Goal: Task Accomplishment & Management: Use online tool/utility

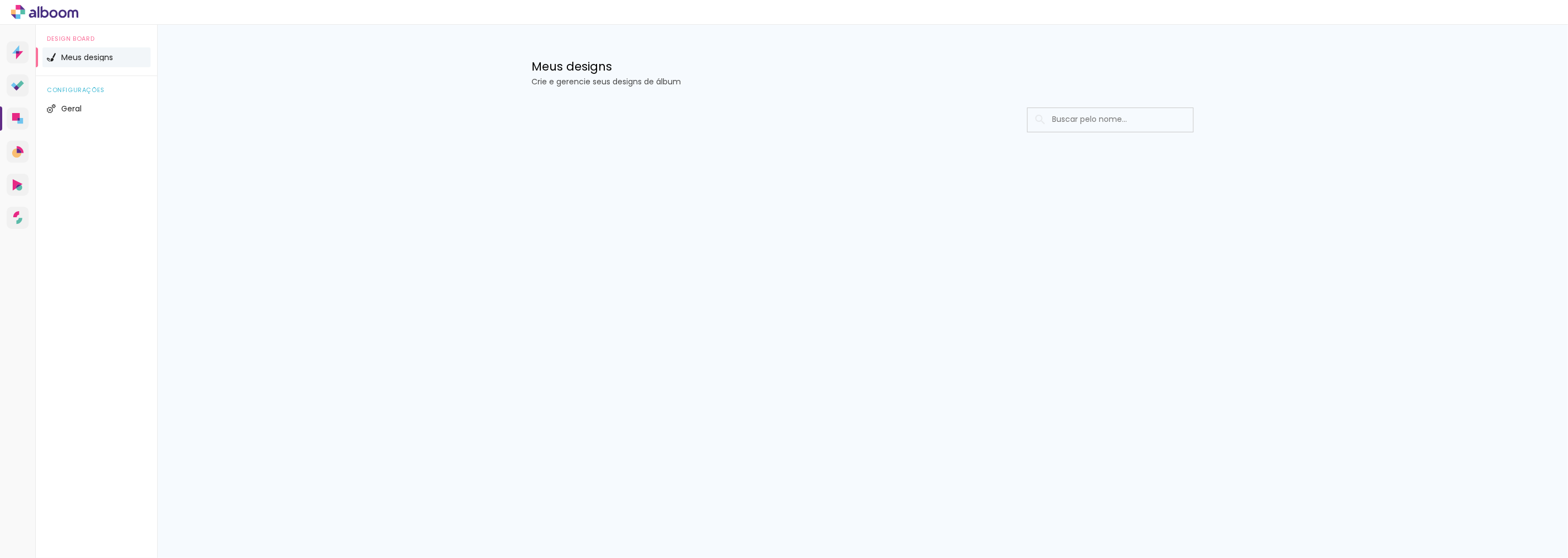
click at [1073, 119] on input at bounding box center [1126, 119] width 157 height 23
type input "p"
type input "[PERSON_NAME]"
type paper-input "[PERSON_NAME]"
click at [1097, 119] on input "[PERSON_NAME]" at bounding box center [1116, 119] width 137 height 23
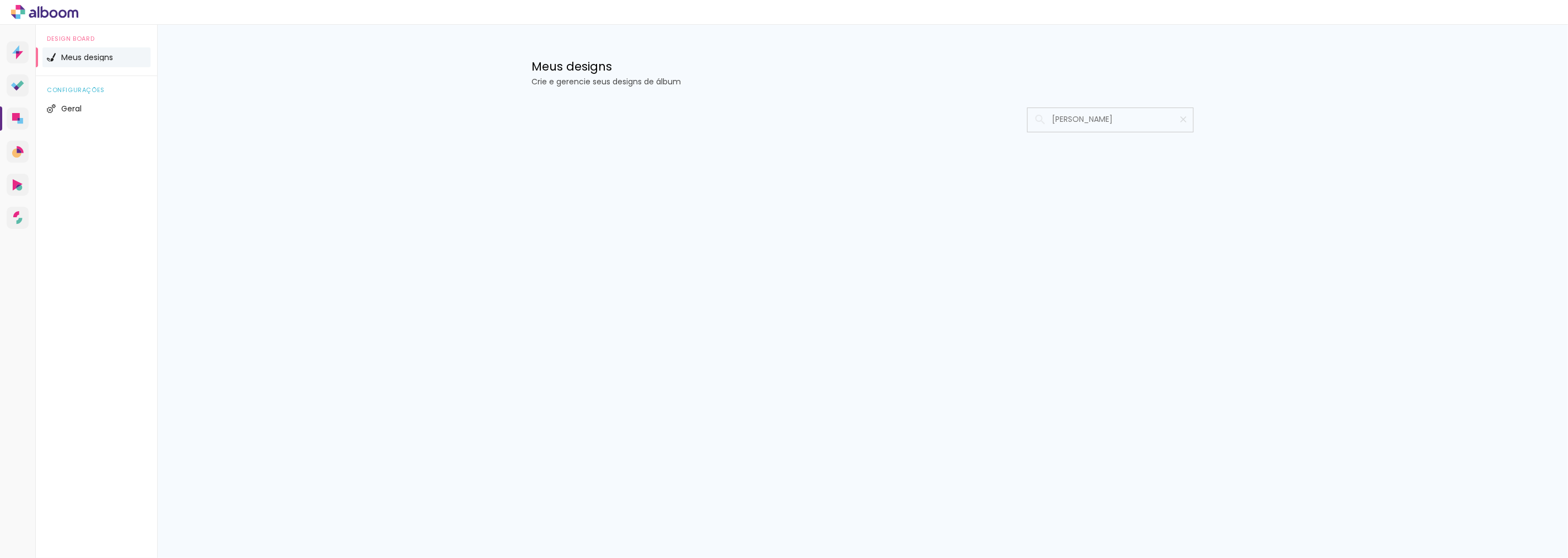
click at [1082, 118] on input "[PERSON_NAME]" at bounding box center [1116, 119] width 137 height 23
click at [1114, 129] on input "[PERSON_NAME]" at bounding box center [1116, 119] width 137 height 23
click at [1112, 123] on input "paula" at bounding box center [1116, 119] width 137 height 23
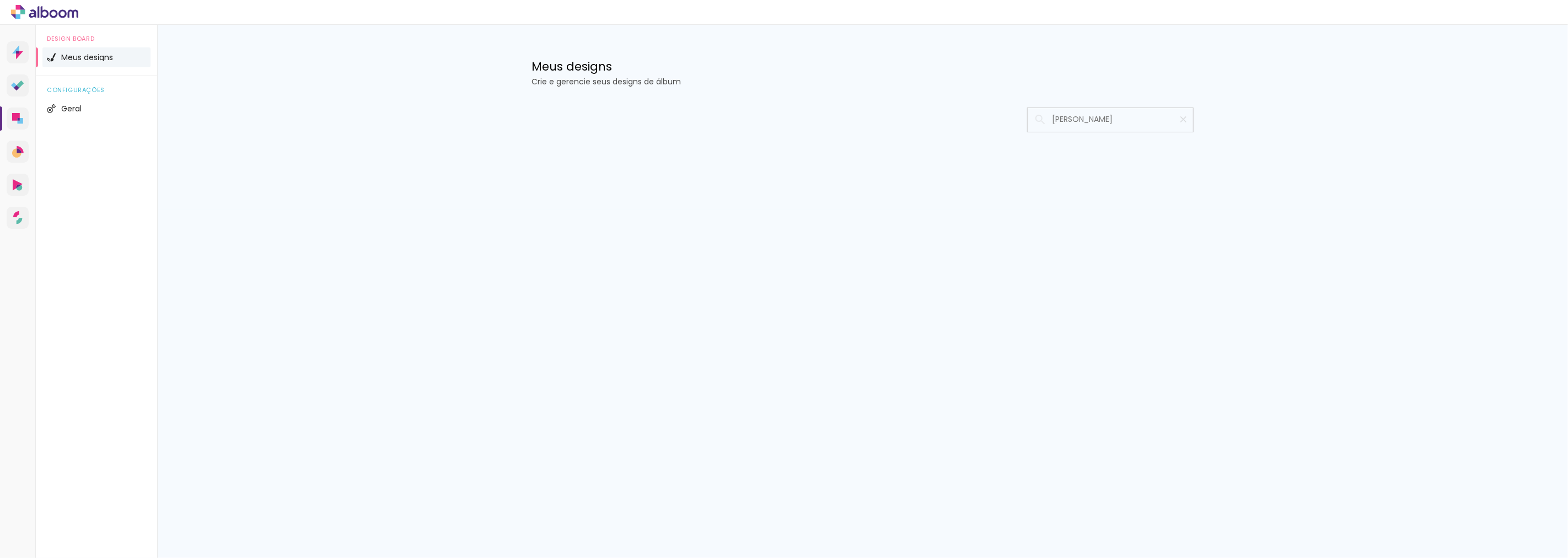
click at [1111, 122] on input "paula" at bounding box center [1116, 119] width 137 height 23
click at [1099, 124] on input "[PERSON_NAME]" at bounding box center [1116, 119] width 137 height 23
drag, startPoint x: 1094, startPoint y: 126, endPoint x: 1099, endPoint y: 119, distance: 8.6
click at [1096, 122] on input "paula" at bounding box center [1116, 119] width 137 height 23
click at [1120, 116] on input "[PERSON_NAME]" at bounding box center [1116, 119] width 137 height 23
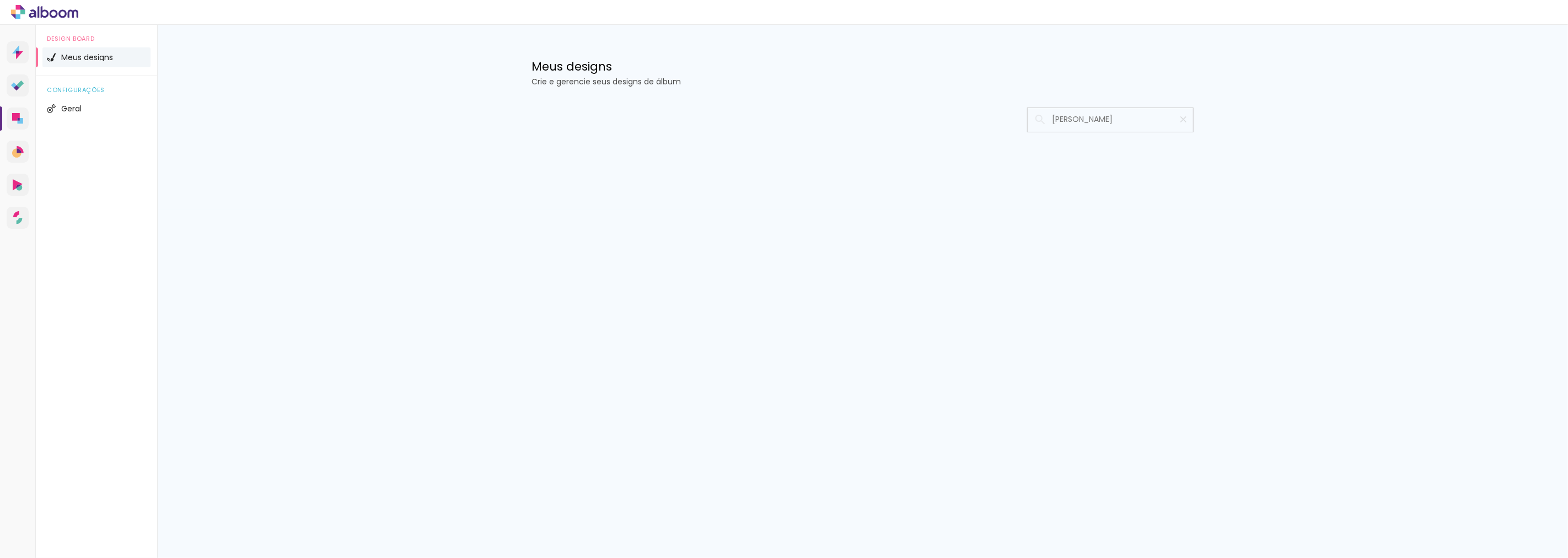
type input "[PERSON_NAME]"
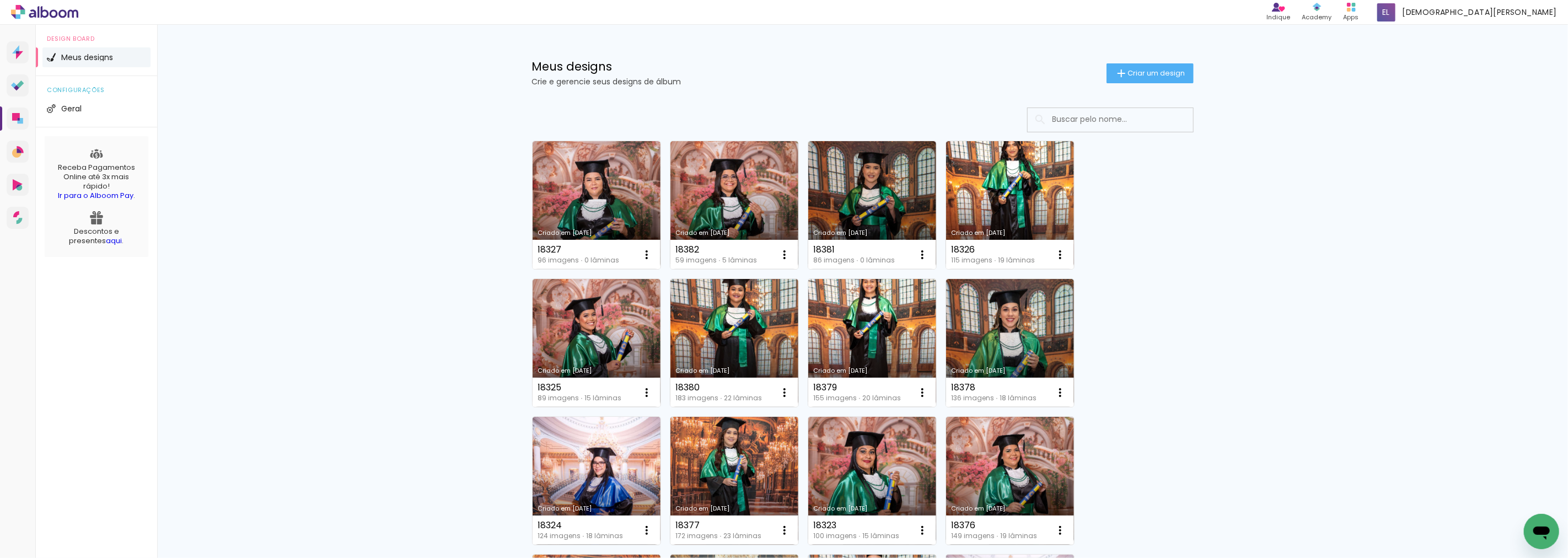
click at [1094, 115] on input at bounding box center [1126, 119] width 157 height 23
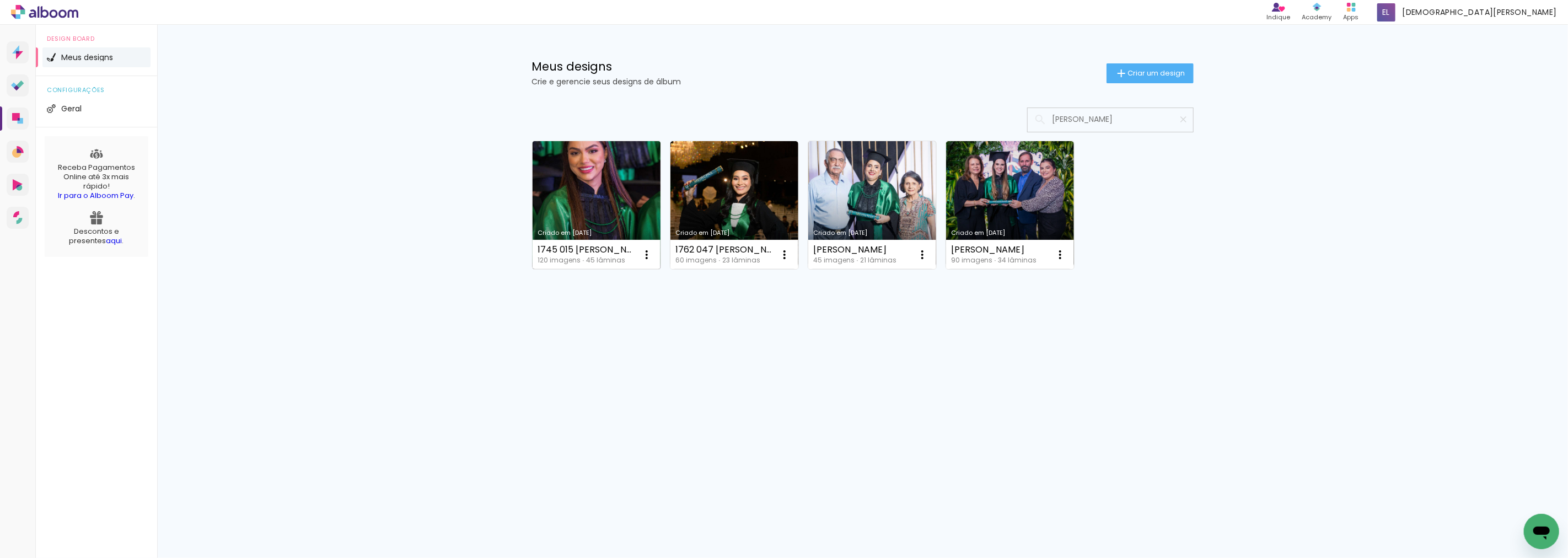
type input "[PERSON_NAME]"
type paper-input "[PERSON_NAME]"
click at [601, 182] on link "Criado em [DATE]" at bounding box center [596, 204] width 128 height 128
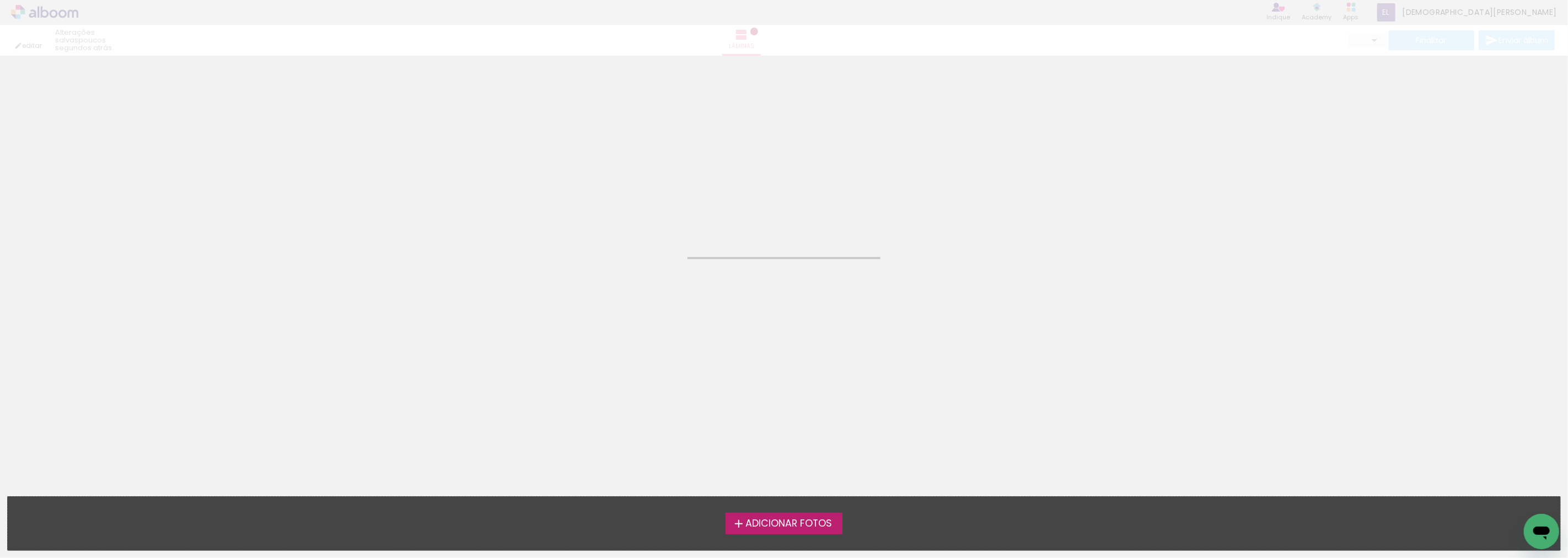
click at [601, 182] on neon-animated-pages "Confirmar Cancelar" at bounding box center [784, 307] width 1568 height 502
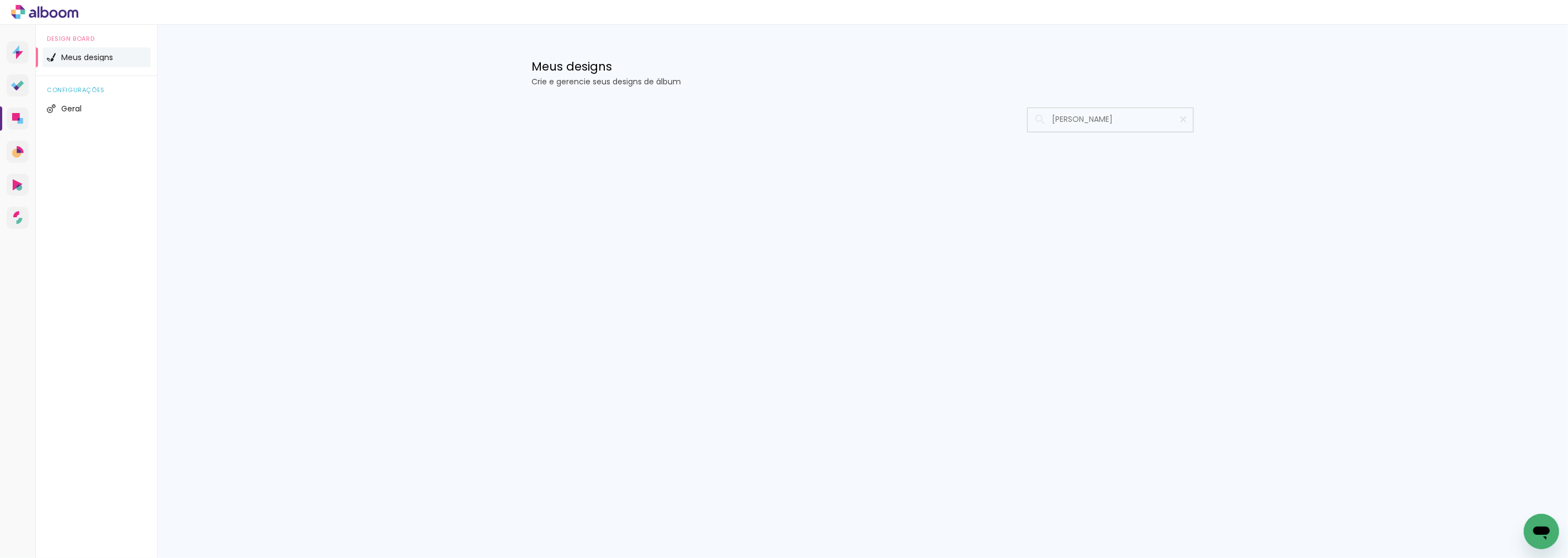
type input "[PERSON_NAME]"
type paper-input "[PERSON_NAME]"
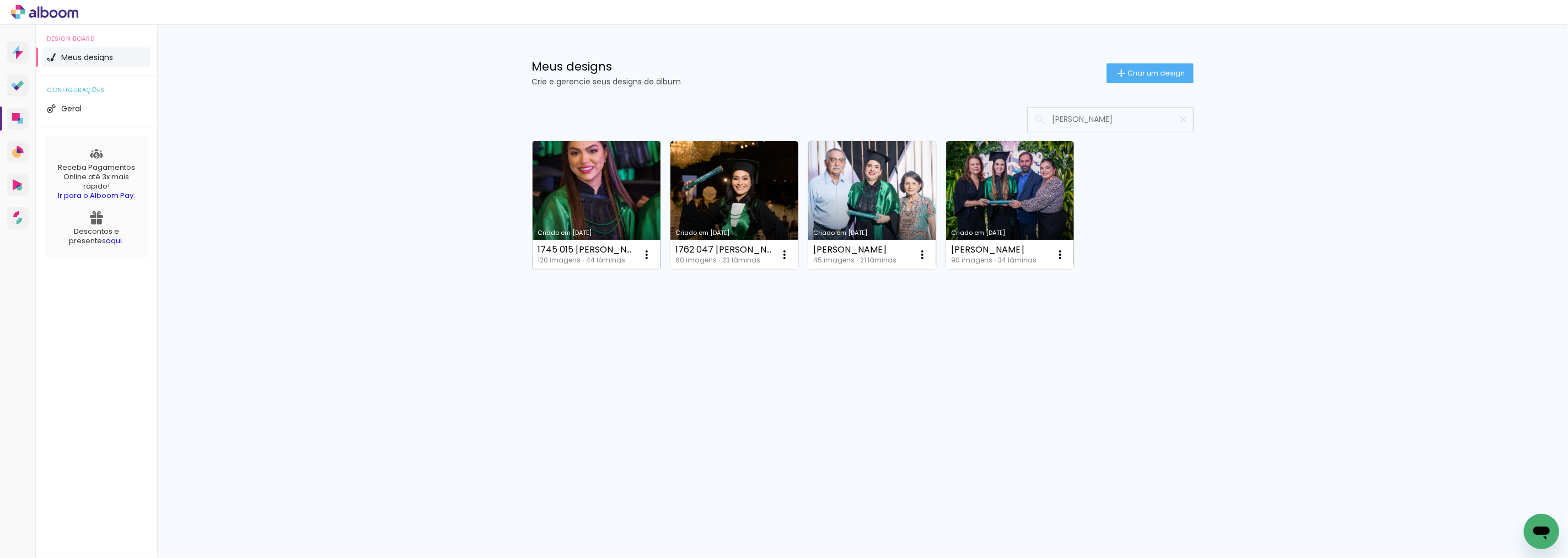
click at [609, 252] on div "1745 015 [PERSON_NAME]" at bounding box center [586, 250] width 97 height 9
click at [589, 200] on link "Criado em [DATE]" at bounding box center [596, 204] width 128 height 128
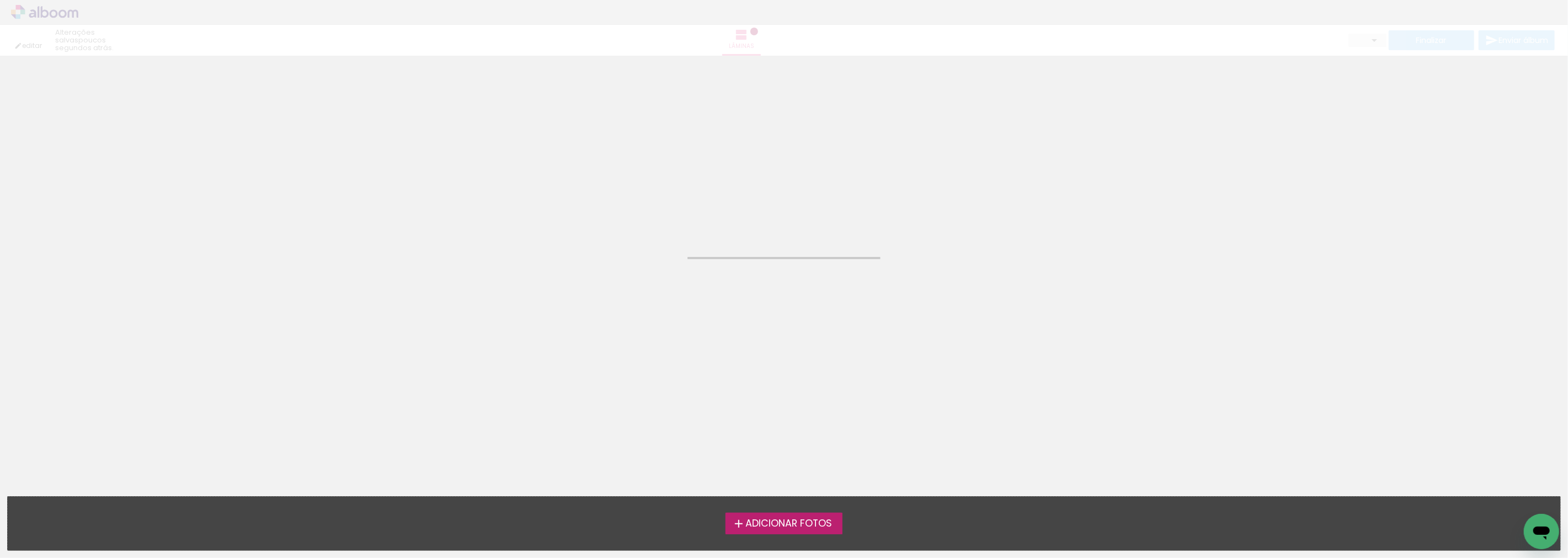
click at [589, 200] on neon-animated-pages "Confirmar Cancelar" at bounding box center [784, 307] width 1568 height 502
